Goal: Transaction & Acquisition: Purchase product/service

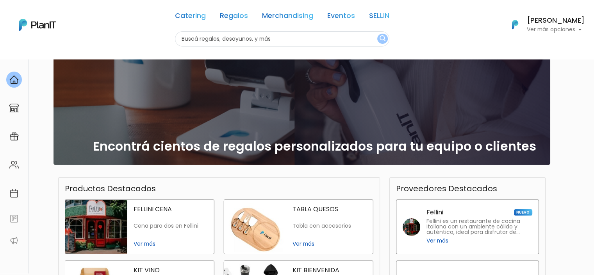
scroll to position [61, 0]
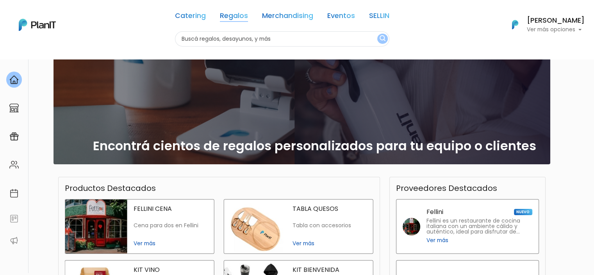
click at [221, 15] on link "Regalos" at bounding box center [234, 16] width 28 height 9
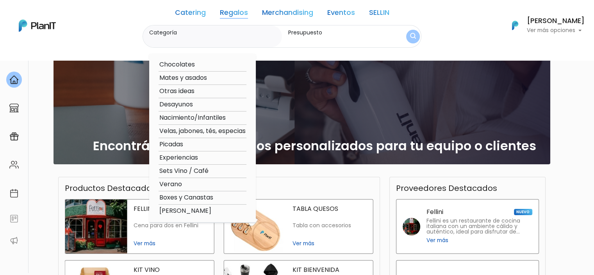
click at [181, 196] on option "Boxes y Canastas" at bounding box center [203, 198] width 88 height 10
type input "Boxes y Canastas"
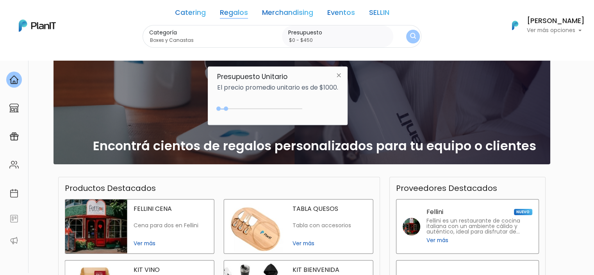
type input "$0 - $500"
drag, startPoint x: 233, startPoint y: 109, endPoint x: 229, endPoint y: 110, distance: 4.5
click at [229, 110] on div "0 : 450 0 450" at bounding box center [261, 110] width 82 height 8
click at [255, 104] on div "$500 $0 0 : 500 0 500 0,500" at bounding box center [277, 110] width 121 height 16
click at [410, 37] on img "submit" at bounding box center [413, 36] width 6 height 7
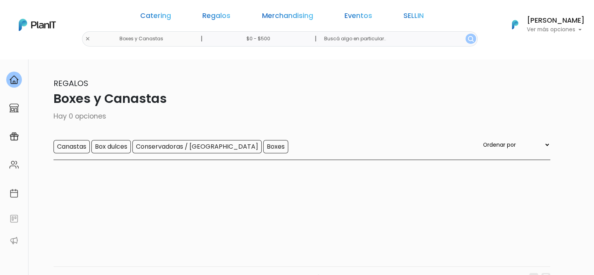
click at [256, 39] on input "$0 - $500" at bounding box center [259, 38] width 119 height 15
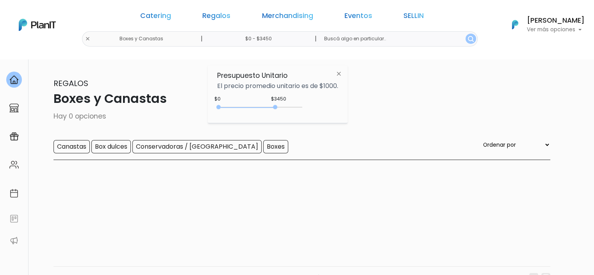
type input "$0 - $3350"
drag, startPoint x: 228, startPoint y: 106, endPoint x: 276, endPoint y: 107, distance: 48.0
click at [276, 107] on div "0 : 3450 0 3450" at bounding box center [261, 109] width 82 height 8
click at [468, 39] on img "submit" at bounding box center [471, 39] width 6 height 6
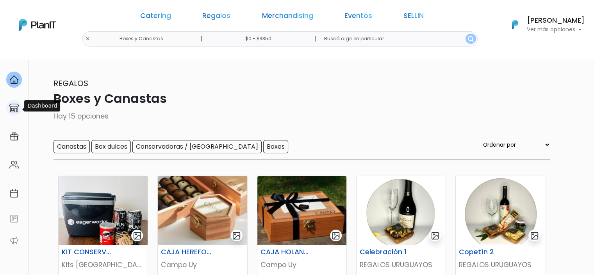
click at [19, 107] on div at bounding box center [14, 108] width 16 height 16
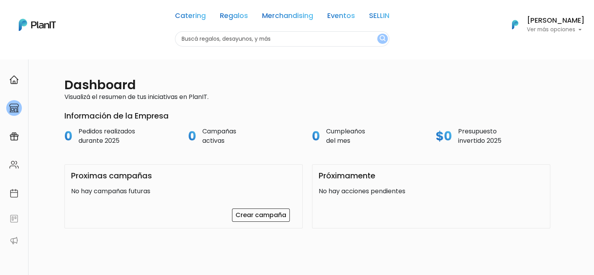
click at [19, 107] on div at bounding box center [14, 108] width 16 height 16
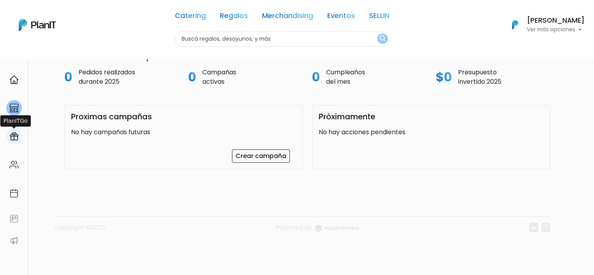
click at [8, 134] on div at bounding box center [14, 136] width 16 height 16
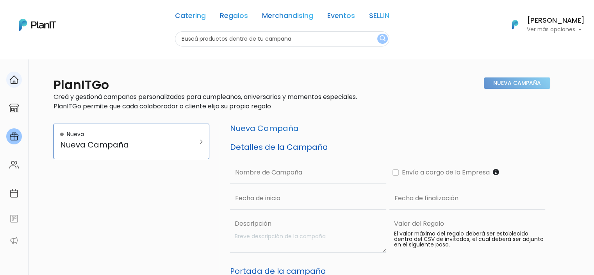
click at [22, 84] on link at bounding box center [14, 79] width 28 height 22
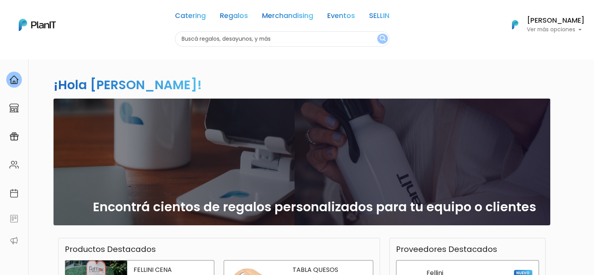
click at [278, 15] on link "Merchandising" at bounding box center [287, 16] width 51 height 9
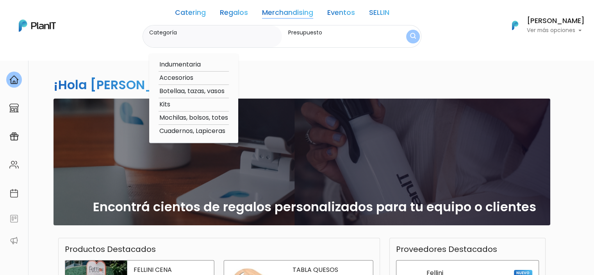
click at [196, 65] on option "Indumentaria" at bounding box center [194, 65] width 70 height 10
type input "Indumentaria"
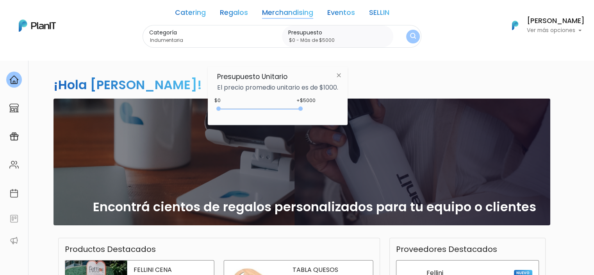
type input "$0 - Más de $5000"
drag, startPoint x: 236, startPoint y: 108, endPoint x: 336, endPoint y: 105, distance: 100.8
click at [336, 105] on div "+$5000 $0 0 : 5000 0 5000 0,5000" at bounding box center [277, 110] width 121 height 16
click at [410, 38] on img "submit" at bounding box center [413, 36] width 6 height 7
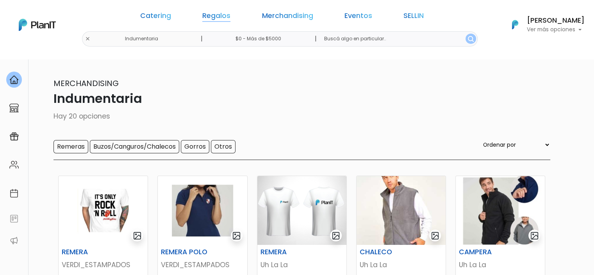
click at [230, 12] on link "Regalos" at bounding box center [216, 16] width 28 height 9
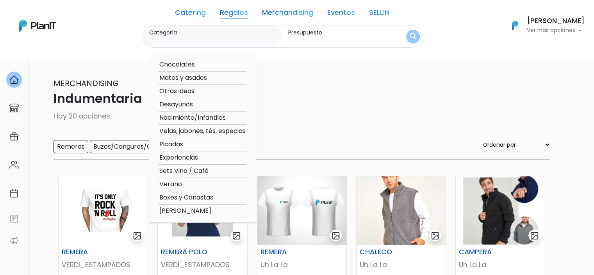
click at [411, 39] on img "submit" at bounding box center [413, 36] width 6 height 7
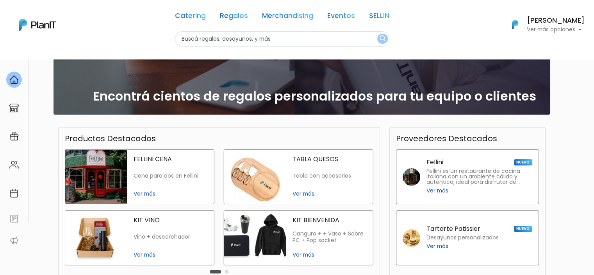
scroll to position [109, 0]
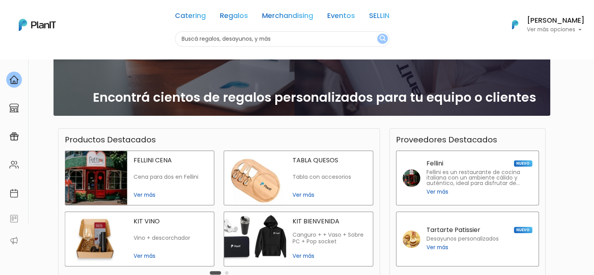
click at [320, 219] on p "KIT BIENVENIDA" at bounding box center [330, 221] width 74 height 6
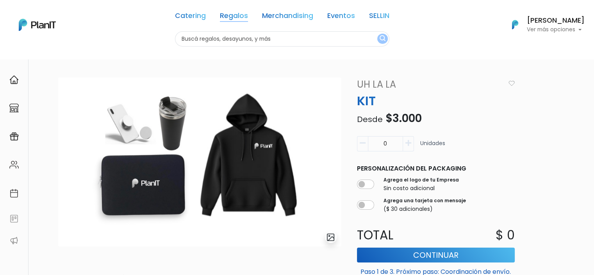
click at [234, 15] on link "Regalos" at bounding box center [234, 16] width 28 height 9
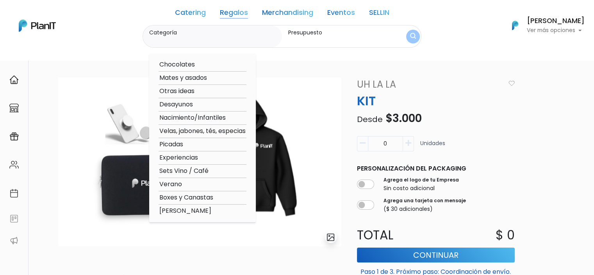
click at [187, 116] on option "Nacimiento/Infantiles" at bounding box center [203, 118] width 88 height 10
type input "Nacimiento/Infantiles"
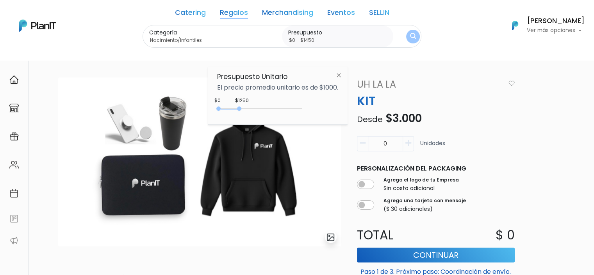
drag, startPoint x: 235, startPoint y: 107, endPoint x: 245, endPoint y: 107, distance: 9.8
click at [245, 107] on div "0 : 1250 0 1250" at bounding box center [261, 110] width 82 height 8
drag, startPoint x: 243, startPoint y: 107, endPoint x: 252, endPoint y: 109, distance: 9.1
click at [252, 109] on div "0 : 1900 0 1900" at bounding box center [261, 110] width 82 height 8
type input "$0 - $2600"
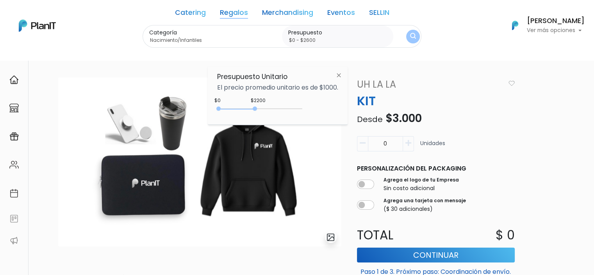
drag, startPoint x: 250, startPoint y: 107, endPoint x: 263, endPoint y: 109, distance: 12.7
click at [257, 109] on div at bounding box center [255, 108] width 4 height 4
click at [406, 39] on button "submit" at bounding box center [413, 37] width 14 height 14
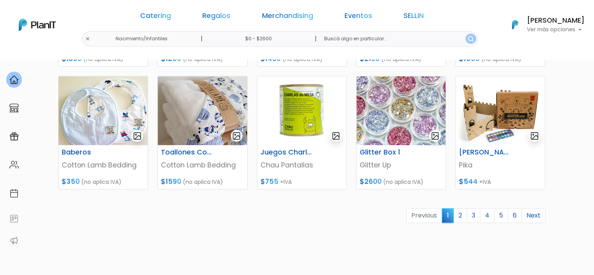
scroll to position [341, 0]
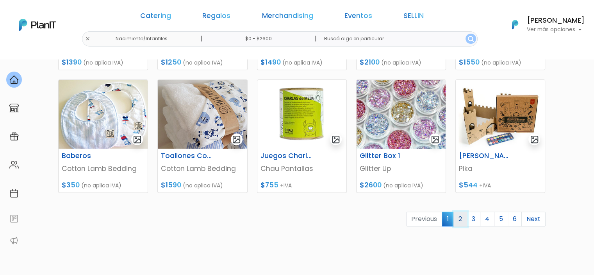
click at [462, 221] on link "2" at bounding box center [461, 218] width 14 height 15
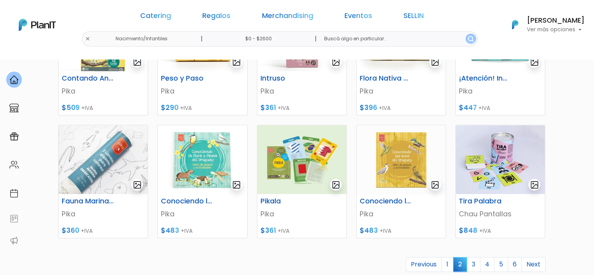
scroll to position [296, 0]
drag, startPoint x: 473, startPoint y: 707, endPoint x: 226, endPoint y: 733, distance: 247.9
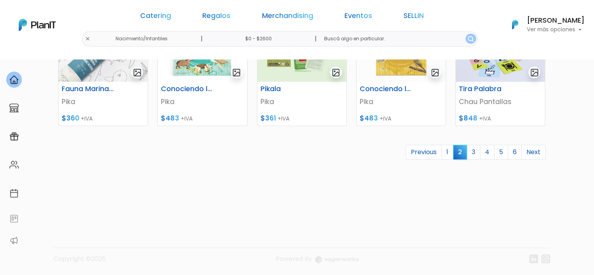
click at [360, 41] on input "text" at bounding box center [398, 38] width 160 height 15
type input "canasta"
click at [466, 34] on button "submit" at bounding box center [471, 39] width 11 height 10
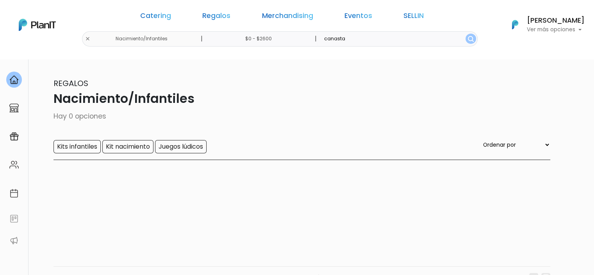
click at [339, 39] on input "canasta" at bounding box center [398, 38] width 160 height 15
type input "c"
type input "nacimiento"
click at [466, 34] on button "submit" at bounding box center [471, 39] width 11 height 10
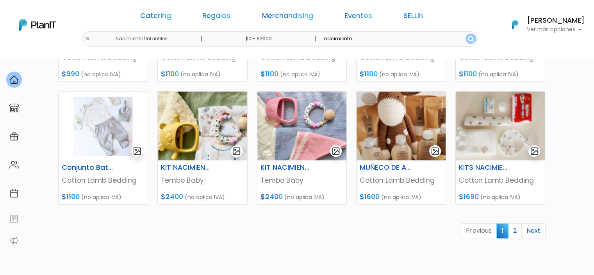
scroll to position [331, 0]
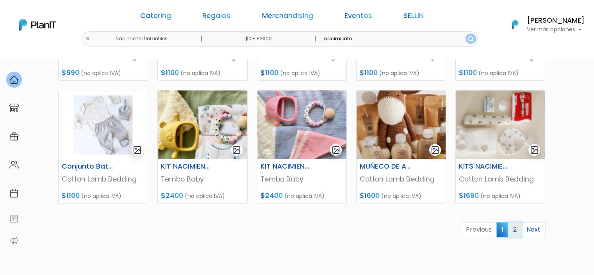
click at [520, 228] on link "2" at bounding box center [515, 229] width 14 height 15
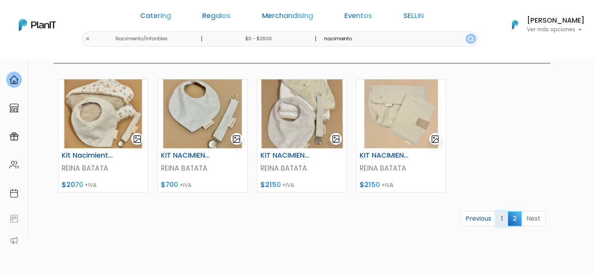
click at [503, 220] on link "1" at bounding box center [502, 218] width 12 height 15
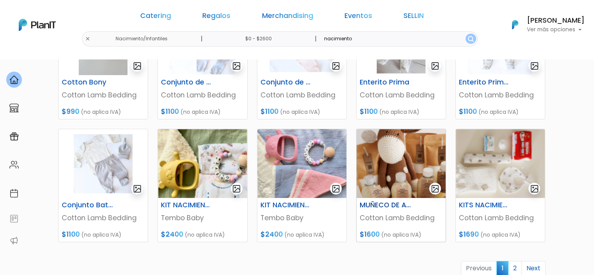
scroll to position [292, 0]
click at [391, 179] on img at bounding box center [401, 163] width 89 height 69
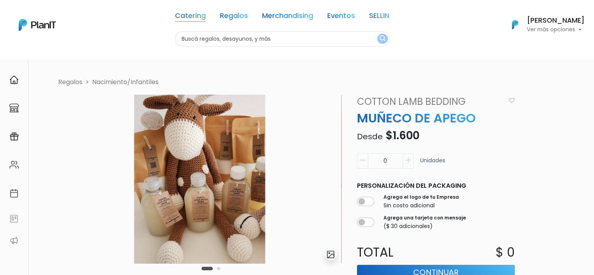
click at [185, 19] on link "Catering" at bounding box center [190, 16] width 31 height 9
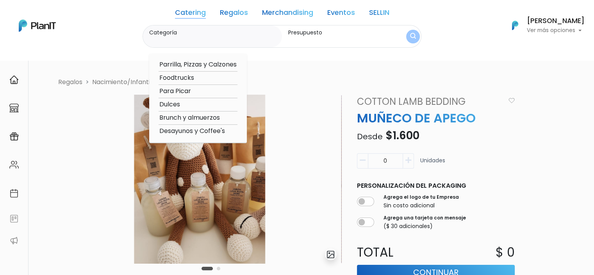
click at [178, 128] on option "Desayunos y Coffee's" at bounding box center [198, 131] width 79 height 10
type input "Desayunos y Coffee's"
type input "$0 - $1000"
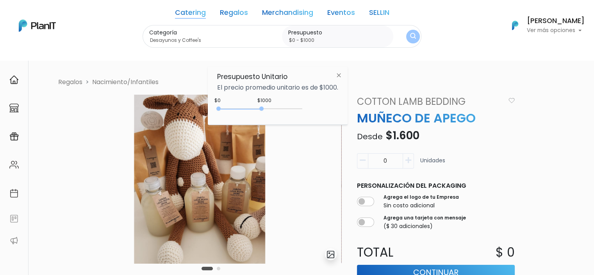
click at [279, 108] on div "0 : 2600 0 2600" at bounding box center [261, 110] width 82 height 8
click at [410, 37] on img "submit" at bounding box center [413, 36] width 6 height 8
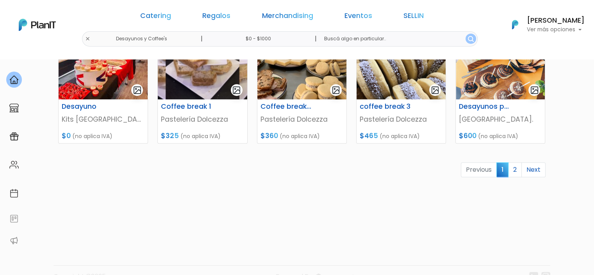
scroll to position [392, 0]
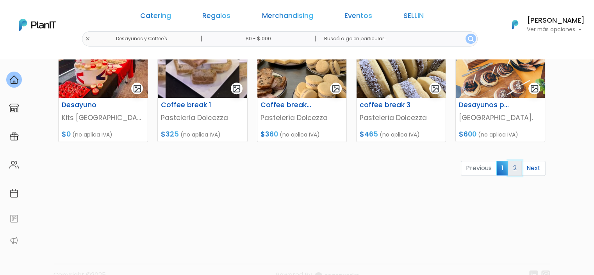
click at [513, 166] on link "2" at bounding box center [515, 168] width 14 height 15
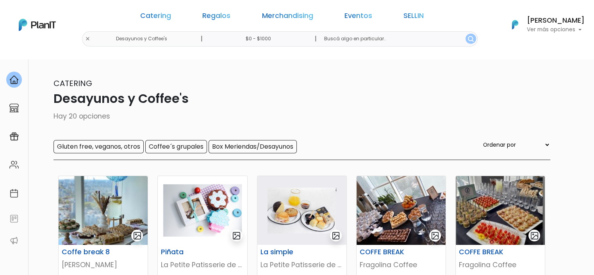
click at [277, 35] on input "$0 - $1000" at bounding box center [259, 38] width 119 height 15
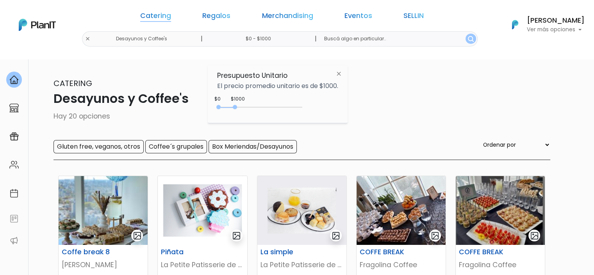
click at [171, 18] on link "Catering" at bounding box center [155, 16] width 31 height 9
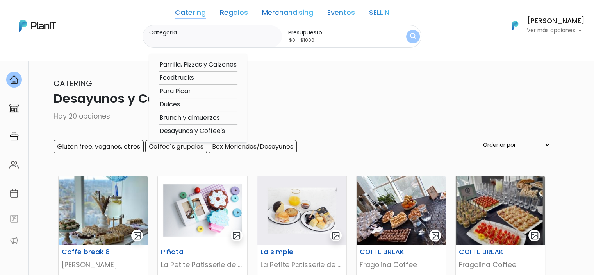
click at [183, 88] on option "Para Picar" at bounding box center [198, 91] width 79 height 10
type input "Para Picar"
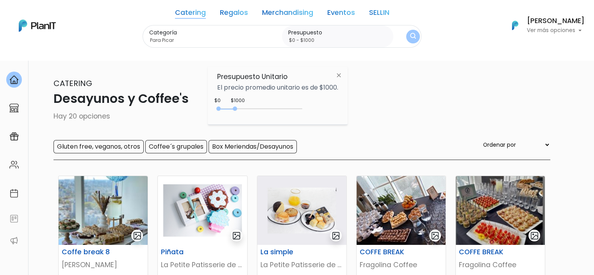
click at [245, 106] on div "0 : 1000 0 1000 0,1000" at bounding box center [261, 109] width 82 height 9
click at [246, 108] on div "0 : 1600 0 1600" at bounding box center [261, 110] width 82 height 8
click at [260, 108] on div "0 : 2400 0 2400" at bounding box center [261, 110] width 82 height 8
click at [288, 106] on div "0 : 4150 0 4150" at bounding box center [261, 110] width 82 height 8
click at [409, 37] on img "submit" at bounding box center [413, 36] width 9 height 11
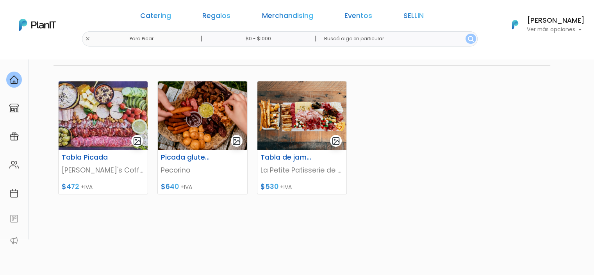
scroll to position [95, 0]
click at [107, 132] on img at bounding box center [103, 115] width 89 height 69
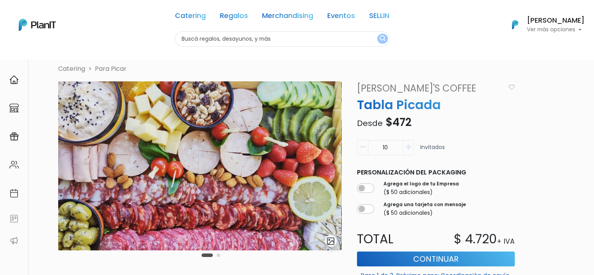
scroll to position [12, 0]
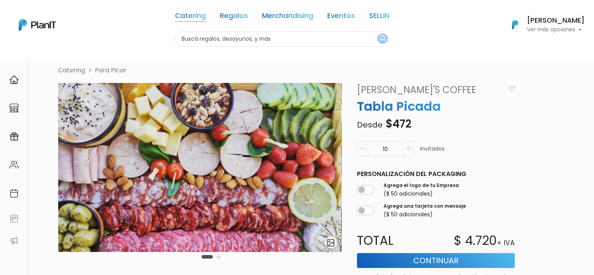
click at [185, 18] on link "Catering" at bounding box center [190, 16] width 31 height 9
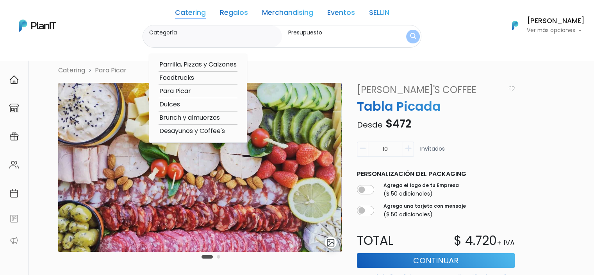
click at [182, 118] on option "Brunch y almuerzos" at bounding box center [198, 118] width 79 height 10
type input "Brunch y almuerzos"
type input "$0 - $1000"
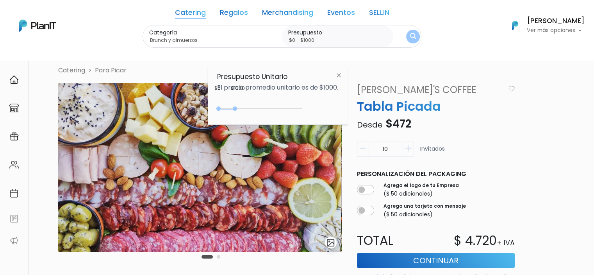
click at [245, 30] on label "Categoría" at bounding box center [214, 33] width 130 height 8
click at [245, 36] on input "Brunch y almuerzos" at bounding box center [214, 40] width 130 height 8
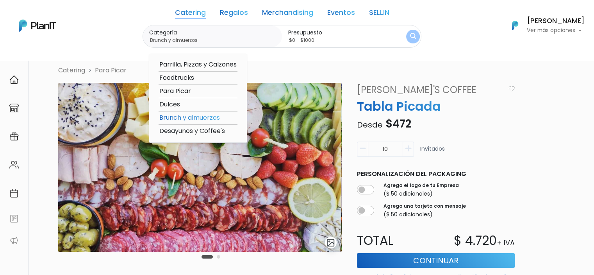
click at [280, 16] on link "Merchandising" at bounding box center [287, 13] width 51 height 9
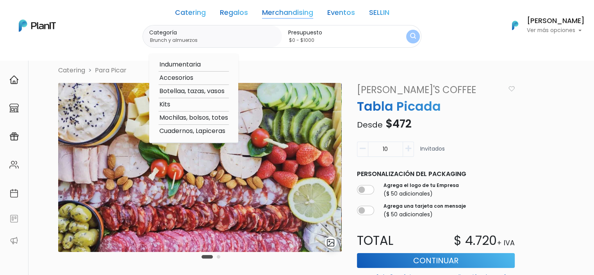
click at [165, 102] on option "Kits" at bounding box center [194, 105] width 70 height 10
type input "Kits"
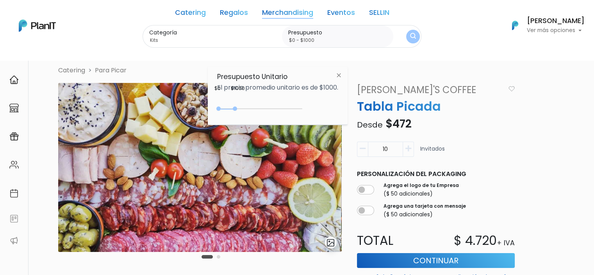
click at [410, 39] on img "submit" at bounding box center [413, 36] width 6 height 7
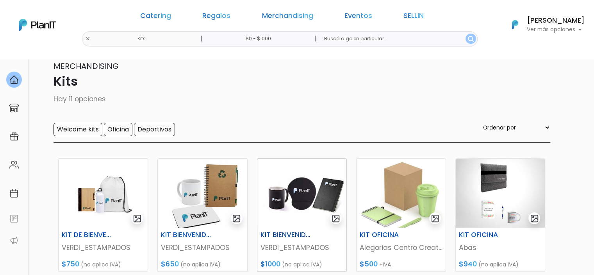
scroll to position [17, 0]
click at [171, 18] on link "Catering" at bounding box center [155, 16] width 31 height 9
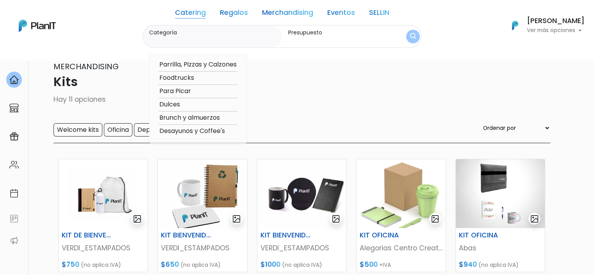
click at [220, 14] on link "Regalos" at bounding box center [234, 13] width 28 height 9
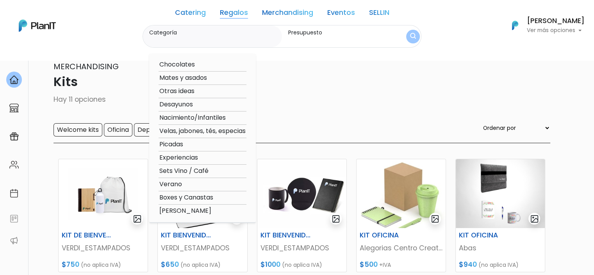
click at [170, 196] on option "Boxes y Canastas" at bounding box center [203, 198] width 88 height 10
type input "Boxes y Canastas"
type input "$0 - $1000"
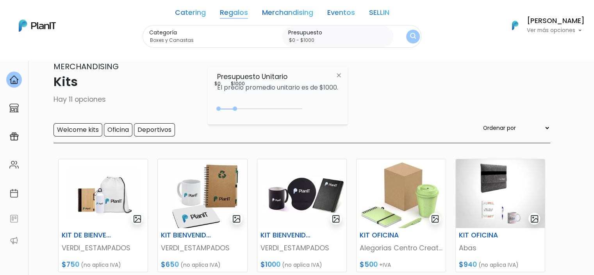
click at [289, 108] on div at bounding box center [261, 108] width 82 height 1
click at [405, 42] on button "submit" at bounding box center [413, 36] width 18 height 18
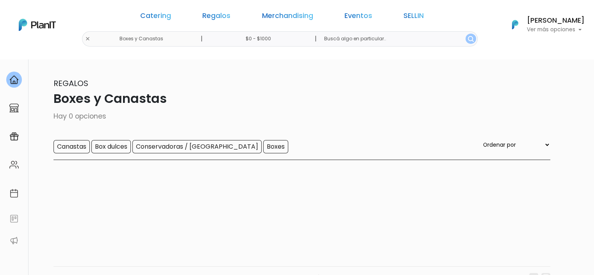
click at [278, 41] on input "$0 - $1000" at bounding box center [259, 38] width 119 height 15
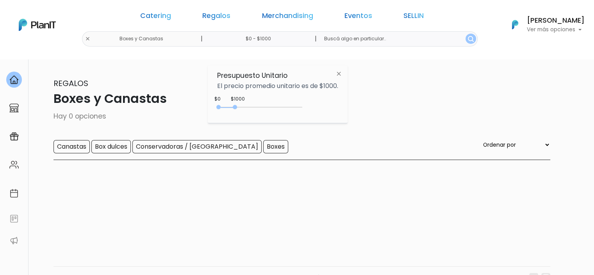
click at [299, 107] on div "0 : 1000 0 1000" at bounding box center [261, 109] width 82 height 8
type input "$0 - Más de $5000"
drag, startPoint x: 297, startPoint y: 107, endPoint x: 309, endPoint y: 106, distance: 12.1
click at [309, 106] on div "+$5000 $0 0 : 5000 0 5000 0,5000" at bounding box center [277, 109] width 121 height 16
click at [466, 39] on button "submit" at bounding box center [471, 39] width 11 height 10
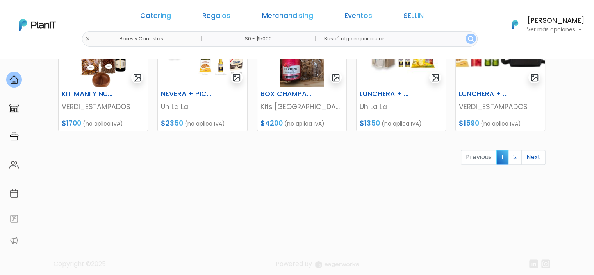
scroll to position [404, 0]
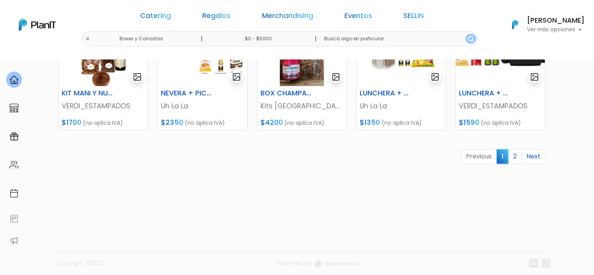
click at [509, 153] on span "1" at bounding box center [502, 156] width 12 height 14
click at [513, 157] on link "2" at bounding box center [515, 156] width 14 height 15
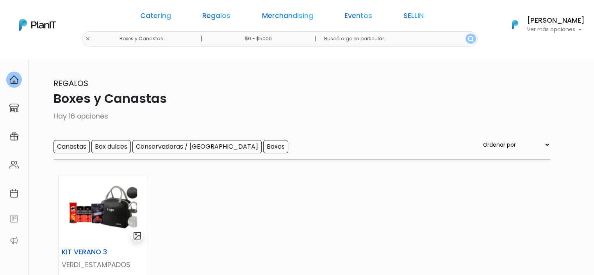
click at [183, 11] on div "Catering Regalos Merchandising Eventos SELLIN" at bounding box center [282, 17] width 301 height 28
click at [230, 16] on link "Regalos" at bounding box center [216, 16] width 28 height 9
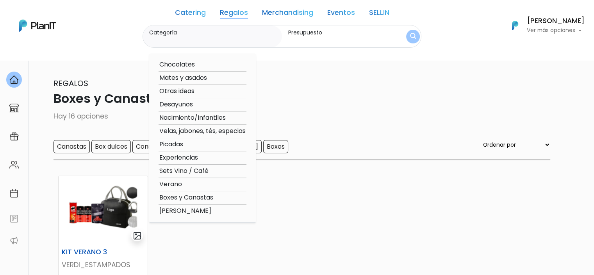
click at [282, 16] on link "Merchandising" at bounding box center [287, 13] width 51 height 9
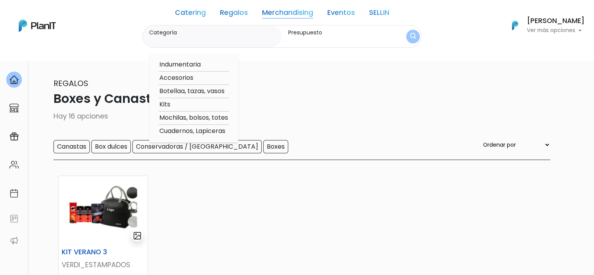
click at [173, 116] on option "Mochilas, bolsos, totes" at bounding box center [194, 118] width 70 height 10
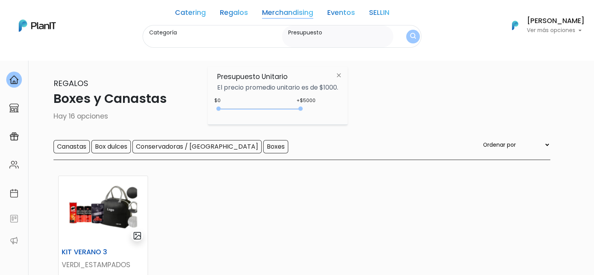
type input "Mochilas, bolsos, totes"
type input "$0 - Más de $5000"
click at [412, 32] on button "submit" at bounding box center [413, 37] width 14 height 14
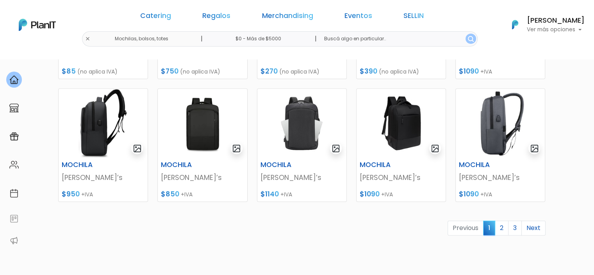
scroll to position [334, 0]
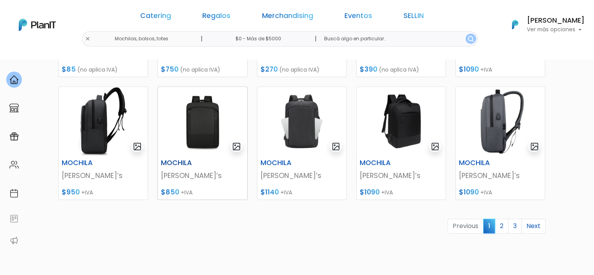
click at [199, 131] on img at bounding box center [202, 121] width 89 height 69
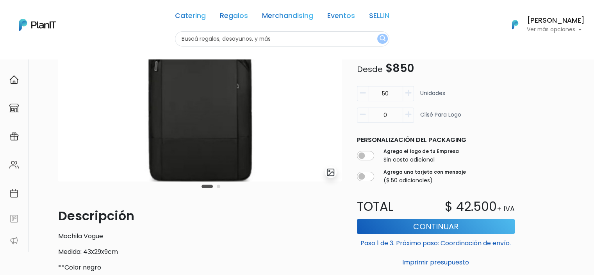
scroll to position [31, 0]
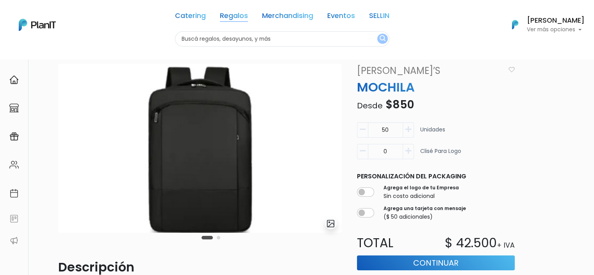
click at [223, 18] on link "Regalos" at bounding box center [234, 16] width 28 height 9
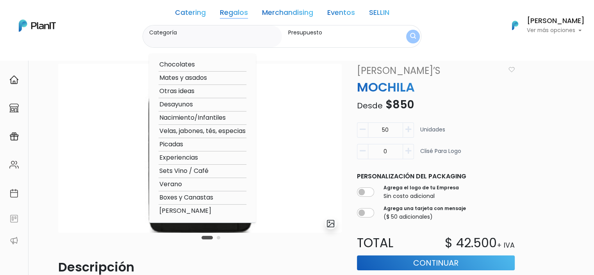
click at [274, 12] on link "Merchandising" at bounding box center [287, 13] width 51 height 9
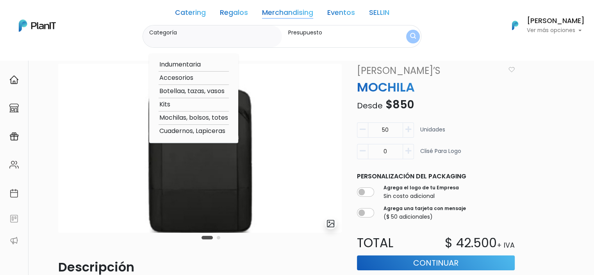
click at [195, 130] on option "Cuadernos, Lapiceras" at bounding box center [194, 131] width 70 height 10
type input "Cuadernos, Lapiceras"
type input "$0 - $1000"
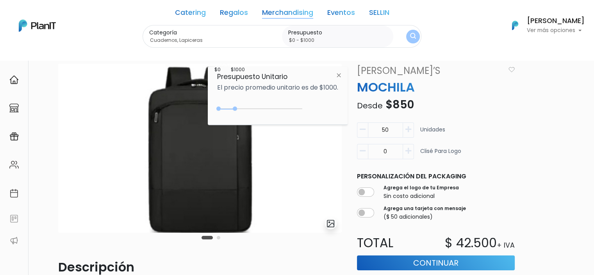
click at [410, 35] on img "submit" at bounding box center [413, 36] width 6 height 7
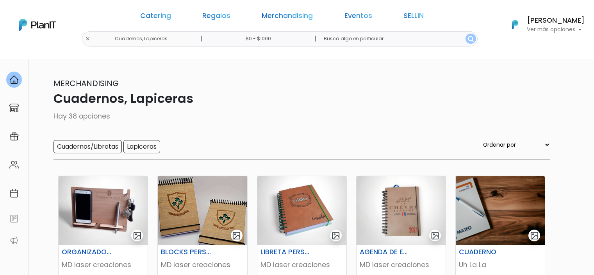
click at [466, 35] on button "submit" at bounding box center [471, 39] width 11 height 10
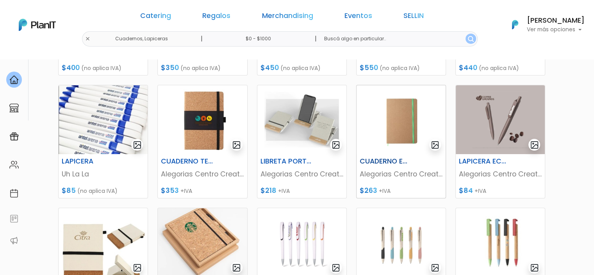
scroll to position [214, 0]
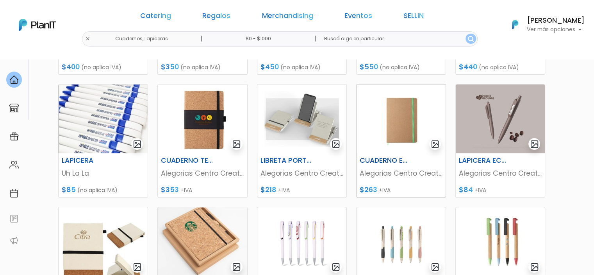
click at [388, 129] on img at bounding box center [401, 118] width 89 height 69
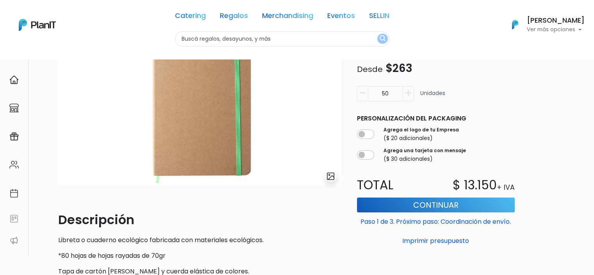
scroll to position [62, 0]
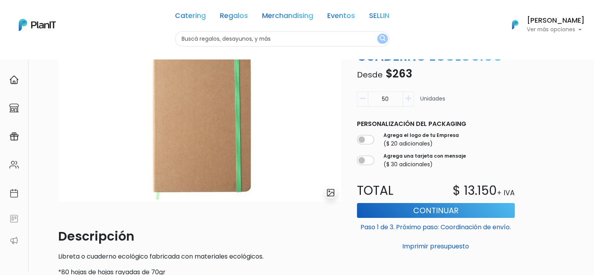
click at [364, 101] on icon "button" at bounding box center [363, 98] width 6 height 7
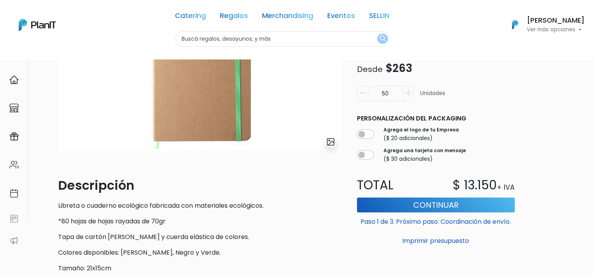
scroll to position [28, 0]
